Goal: Transaction & Acquisition: Subscribe to service/newsletter

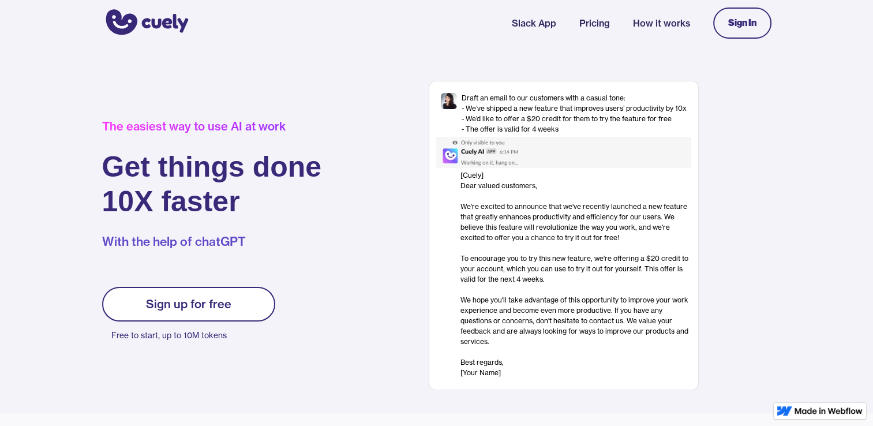
click at [199, 306] on div "Sign up for free" at bounding box center [188, 304] width 85 height 14
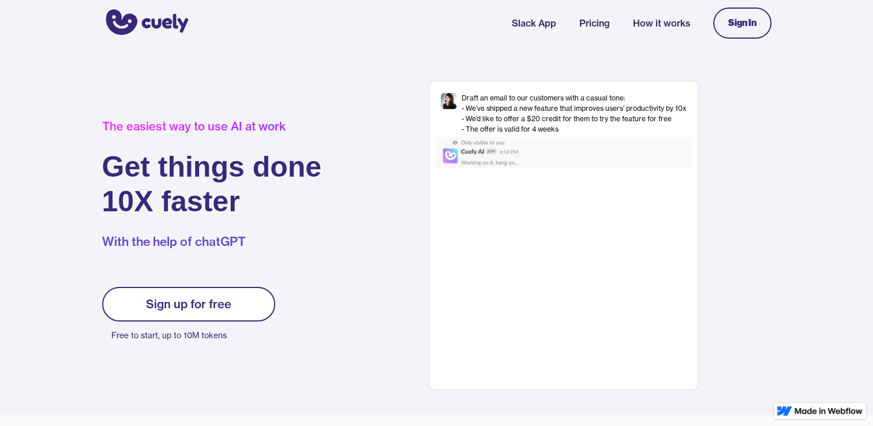
click at [720, 27] on link "Sign In" at bounding box center [742, 23] width 58 height 31
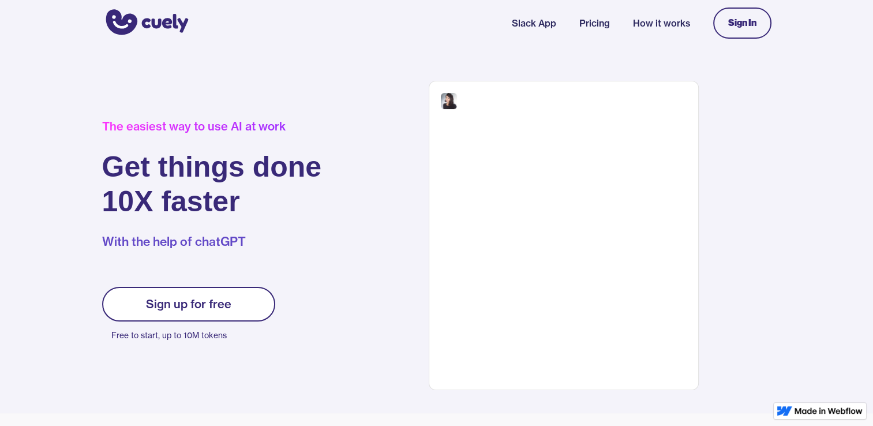
click at [720, 28] on link "Sign In" at bounding box center [742, 23] width 58 height 31
click at [721, 28] on link "Sign In" at bounding box center [742, 23] width 58 height 31
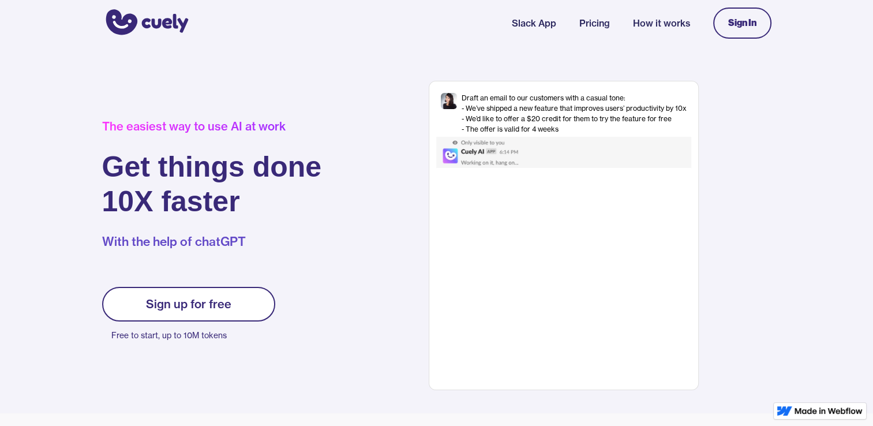
click at [528, 25] on link "Slack App" at bounding box center [534, 23] width 44 height 14
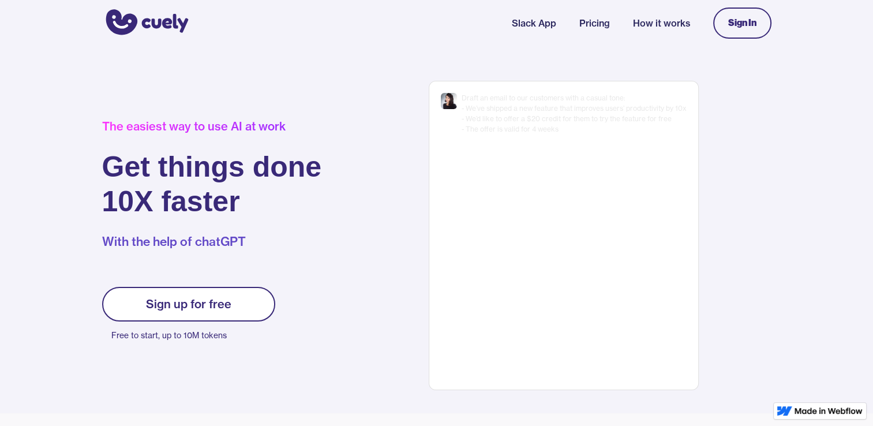
click at [648, 16] on nav "Slack App Pricing How it works Sign In" at bounding box center [642, 23] width 260 height 43
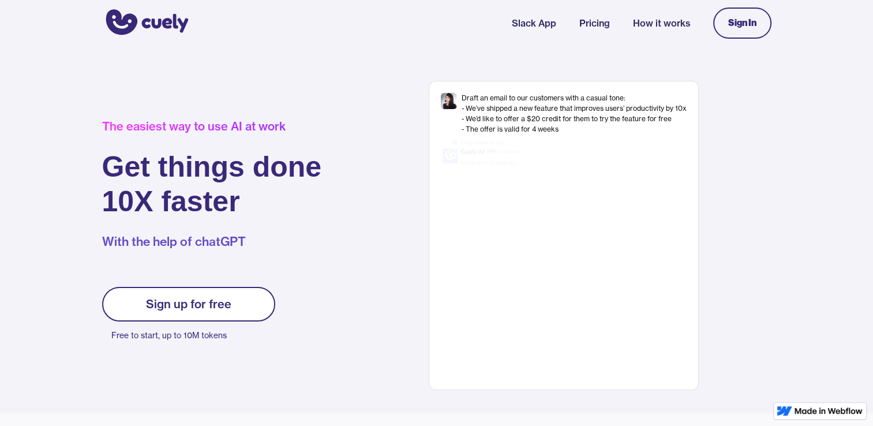
click at [648, 16] on link "How it works" at bounding box center [661, 23] width 57 height 14
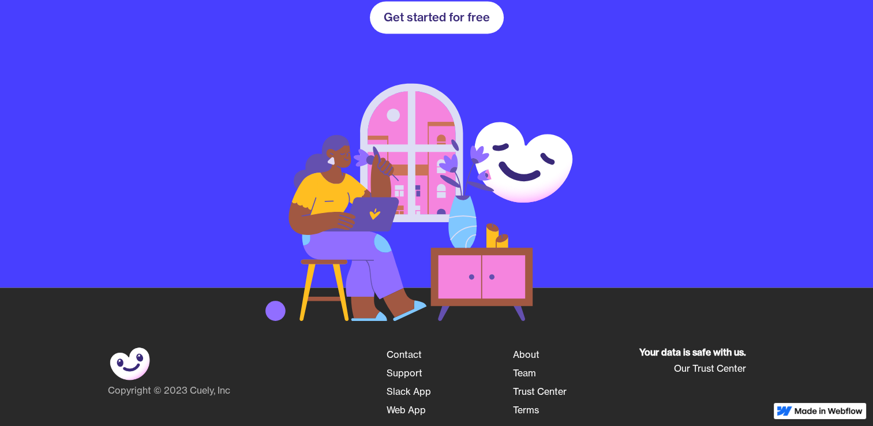
scroll to position [1718, 0]
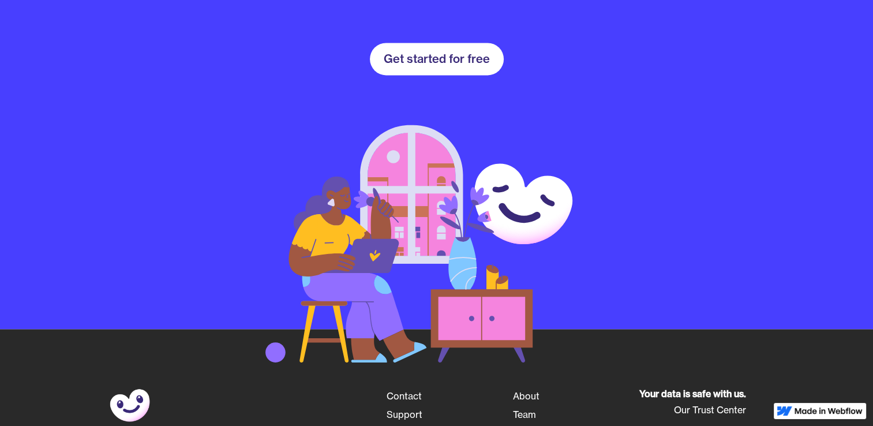
click at [435, 60] on div "Get started for free" at bounding box center [437, 59] width 106 height 14
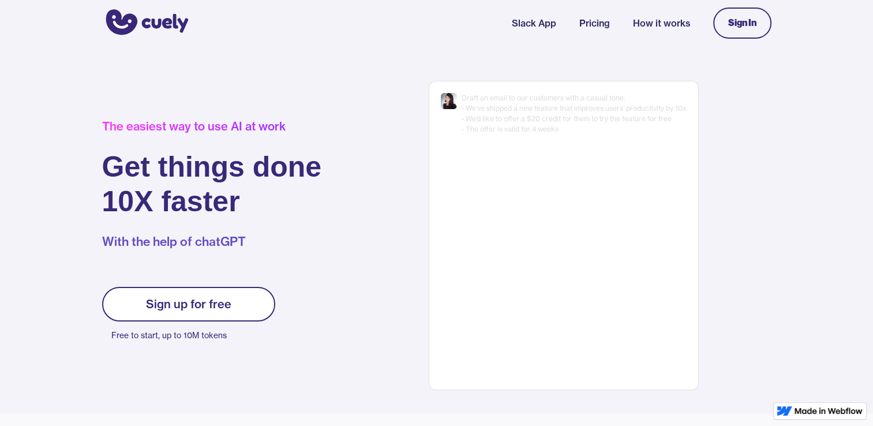
click at [208, 304] on div "Sign up for free" at bounding box center [188, 304] width 85 height 14
